Goal: Information Seeking & Learning: Find specific fact

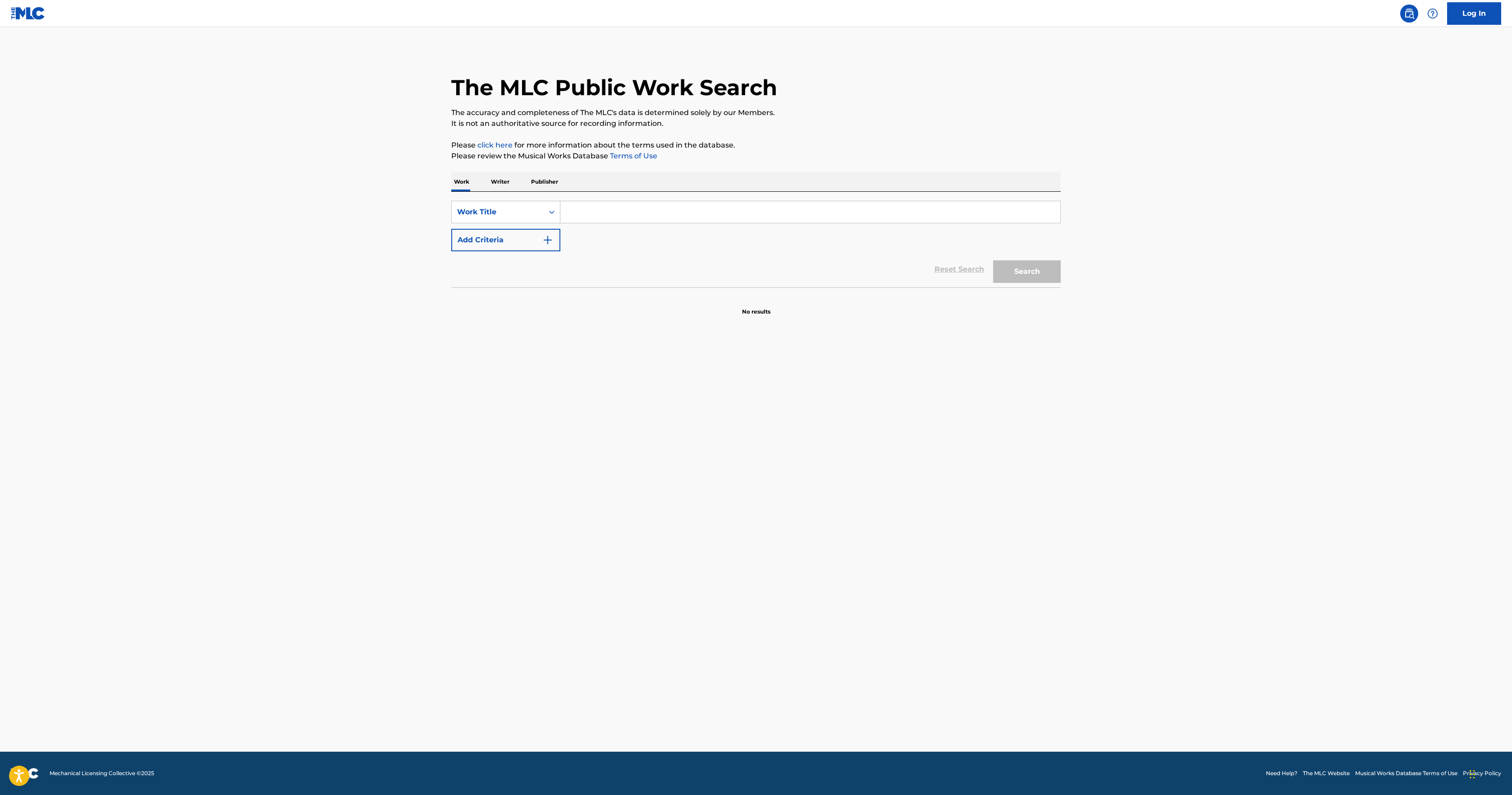
drag, startPoint x: 1197, startPoint y: 271, endPoint x: 1211, endPoint y: 256, distance: 20.5
click at [1197, 272] on main "The MLC Public Work Search The accuracy and completeness of The MLC's data is d…" at bounding box center [756, 390] width 1512 height 724
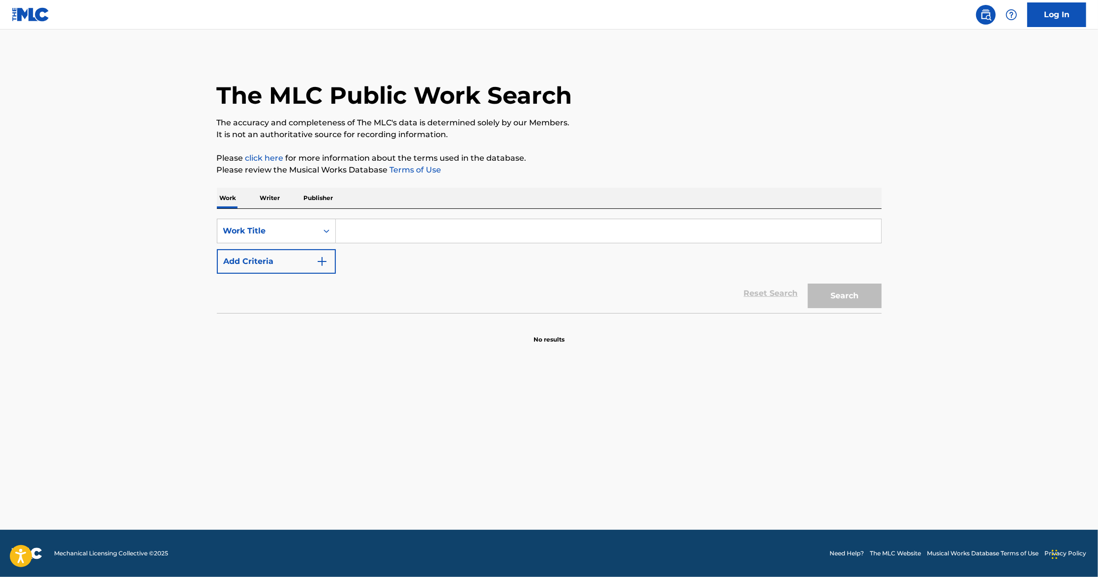
click at [370, 237] on input "Search Form" at bounding box center [608, 231] width 545 height 24
paste input "No Heartbreak’s Killed Me Yet"
type input "No Heartbreak’s Killed Me Yet"
click at [877, 305] on button "Search" at bounding box center [845, 296] width 74 height 25
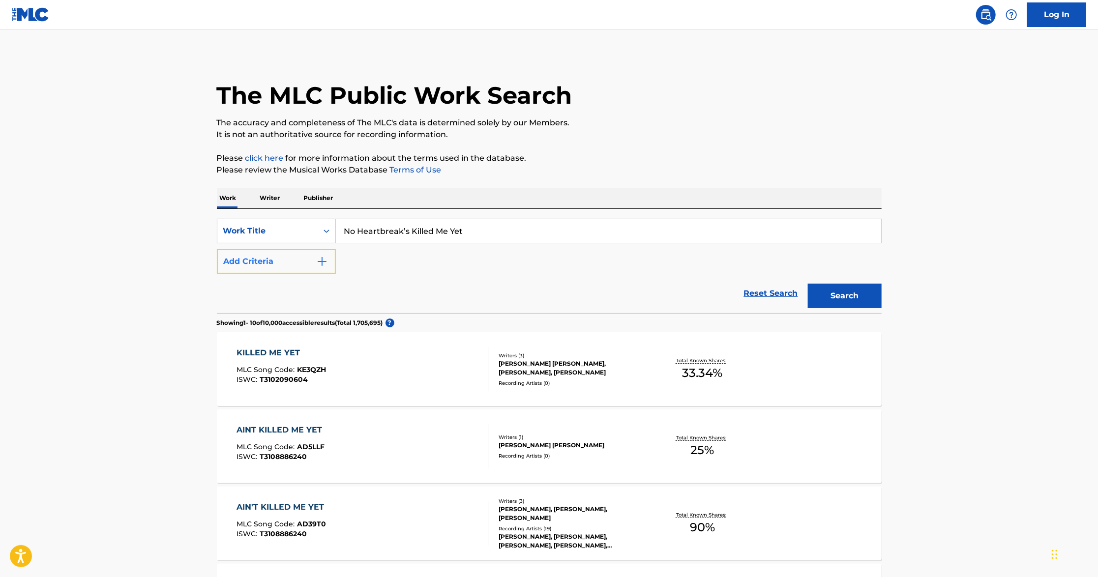
click at [325, 267] on img "Search Form" at bounding box center [322, 262] width 12 height 12
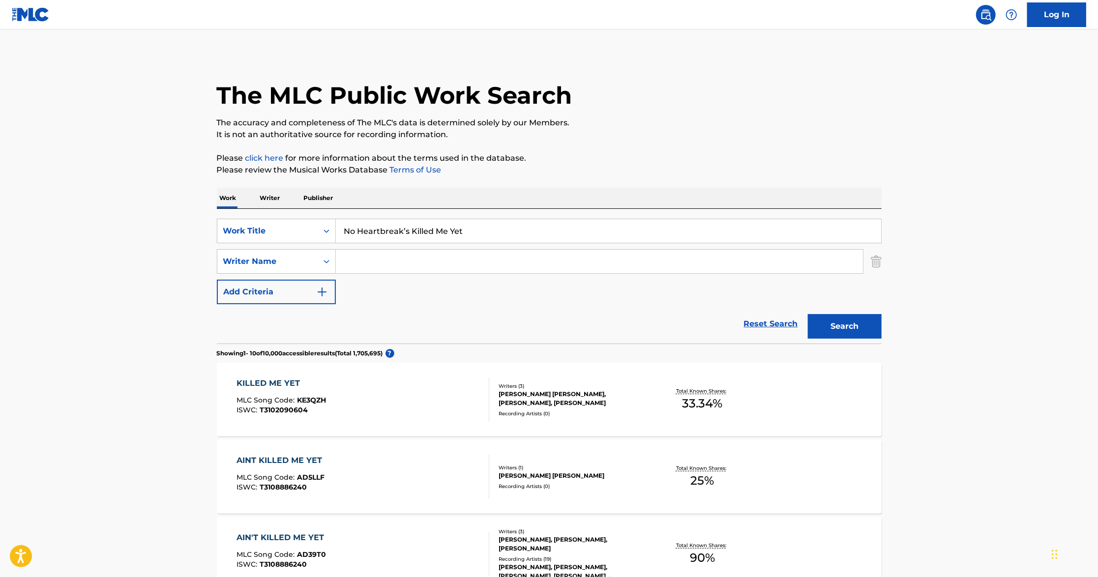
click at [400, 266] on input "Search Form" at bounding box center [599, 262] width 527 height 24
paste input "[PERSON_NAME]"
type input "[PERSON_NAME]"
click at [808, 314] on button "Search" at bounding box center [845, 326] width 74 height 25
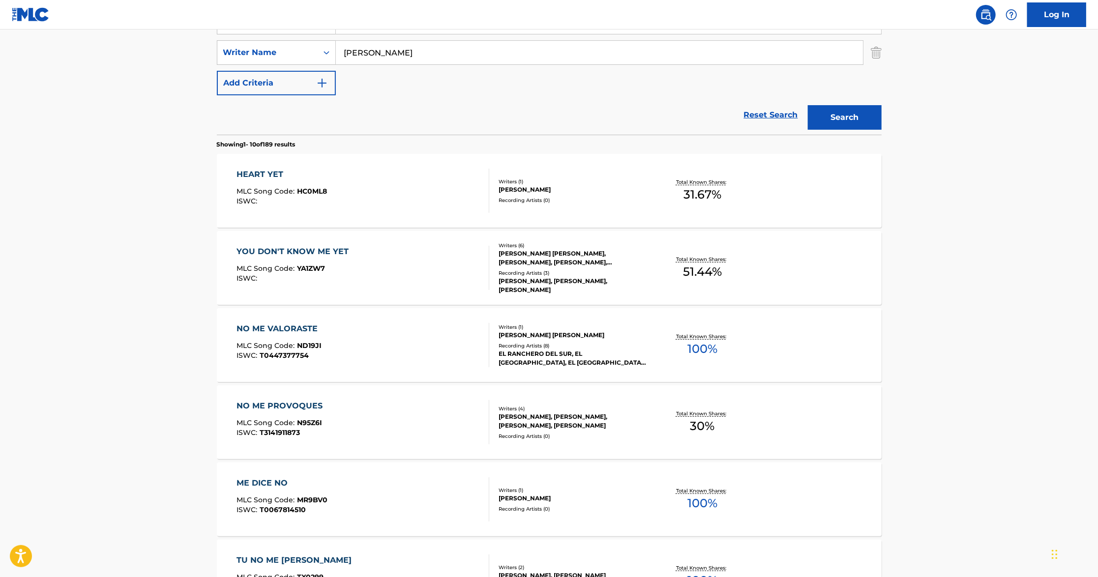
scroll to position [262, 0]
